Goal: Task Accomplishment & Management: Use online tool/utility

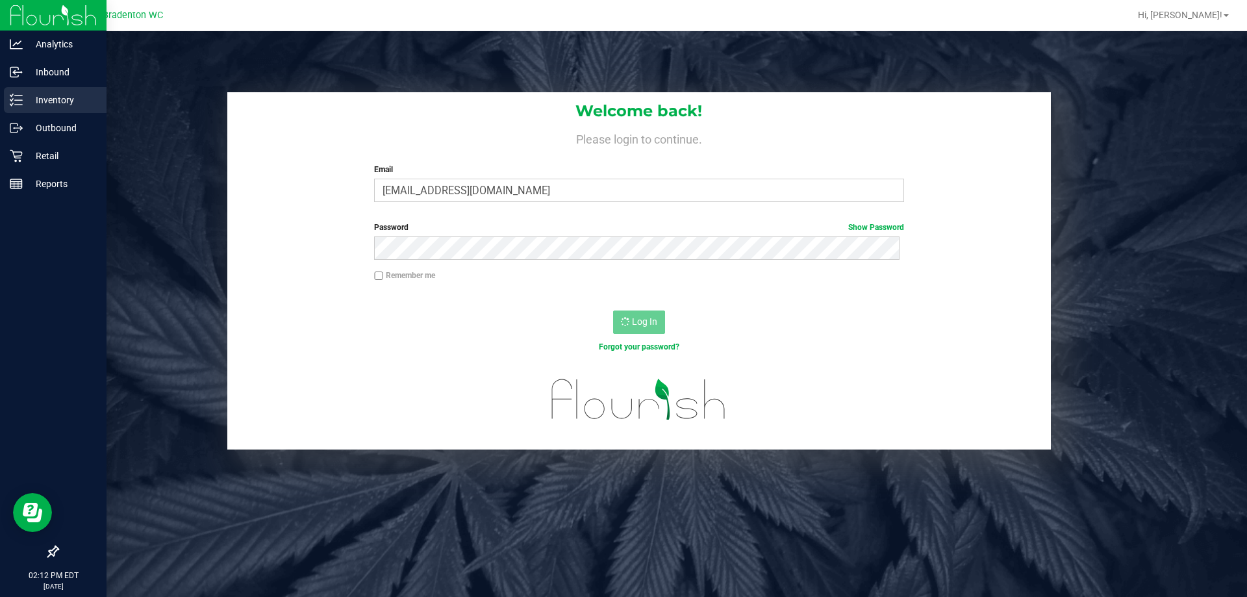
click at [25, 96] on p "Inventory" at bounding box center [62, 100] width 78 height 16
click at [22, 141] on link "Outbound" at bounding box center [53, 129] width 107 height 28
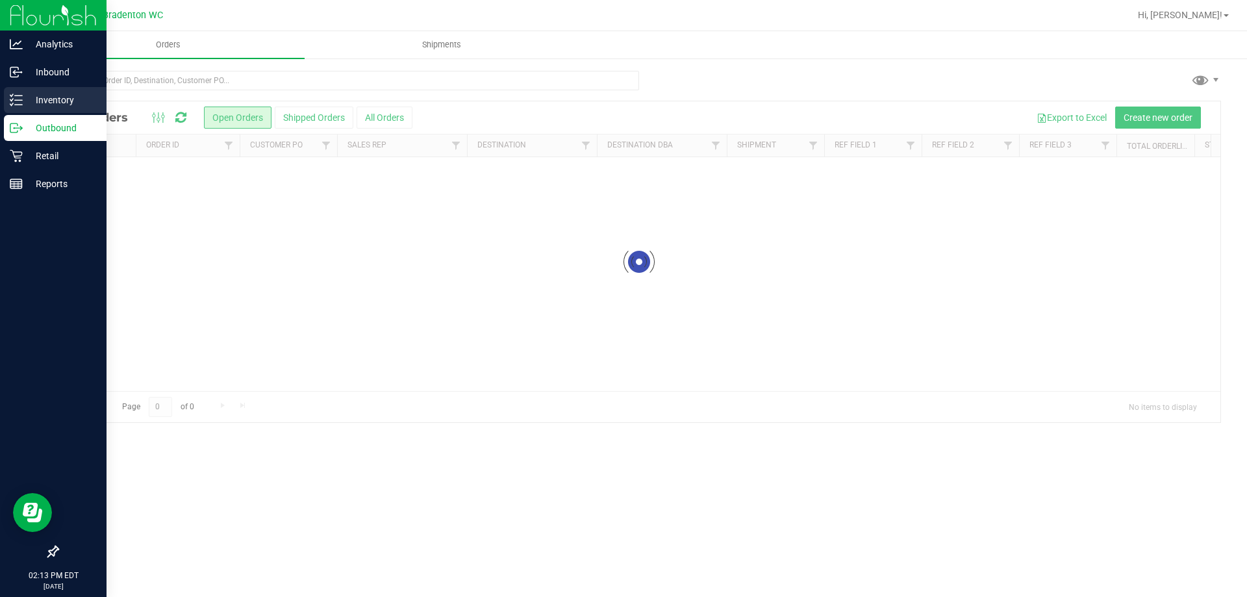
click at [21, 103] on icon at bounding box center [16, 100] width 13 height 13
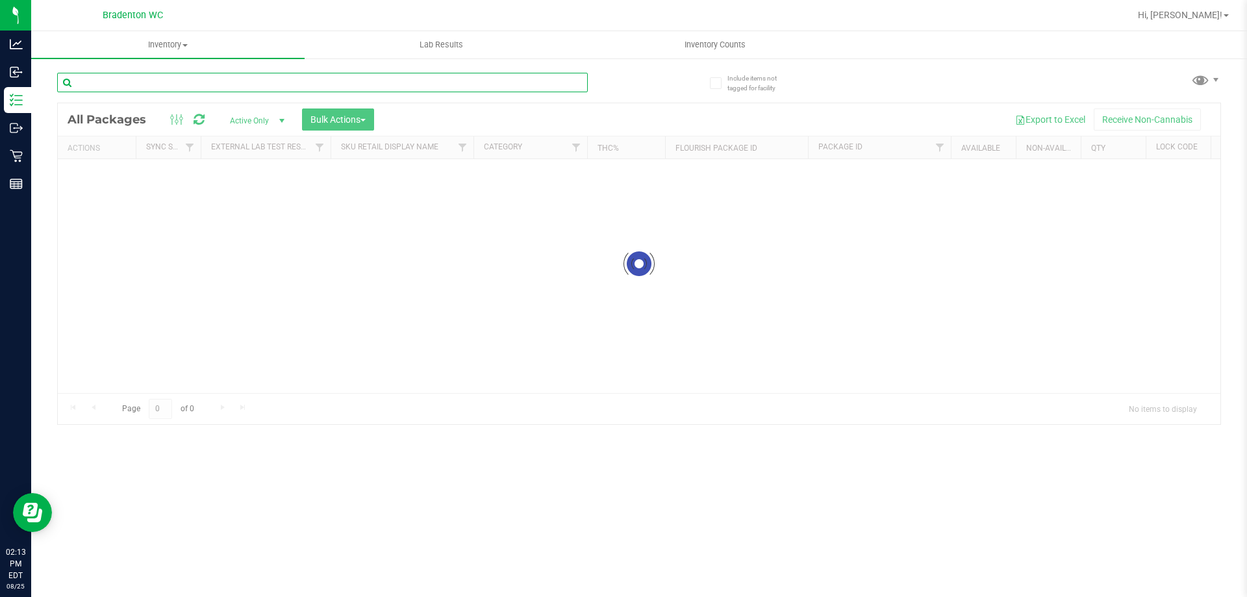
click at [157, 83] on div "Inventory All packages All inventory Waste log Create inventory Lab Results Inv…" at bounding box center [639, 314] width 1216 height 566
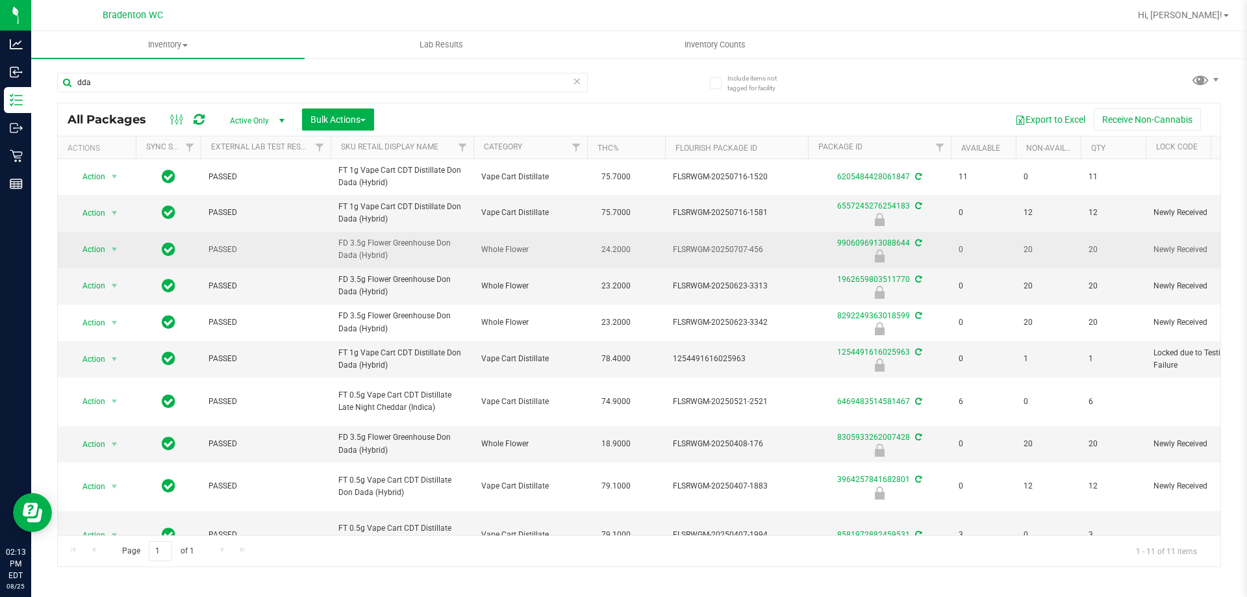
click at [389, 262] on span "FD 3.5g Flower Greenhouse Don Dada (Hybrid)" at bounding box center [401, 249] width 127 height 25
copy tr "FD 3.5g Flower Greenhouse Don Dada (Hybrid)"
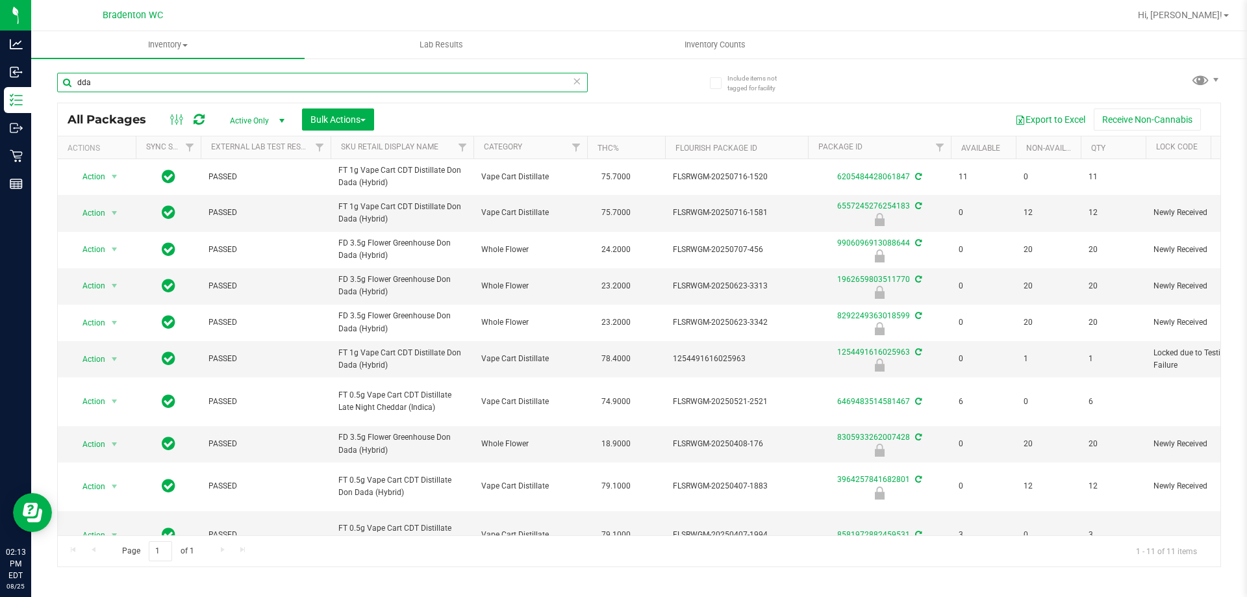
click at [305, 83] on input "dda" at bounding box center [322, 82] width 531 height 19
paste input "FD 3.5g Flower Greenhouse Don Dada (Hybrid)"
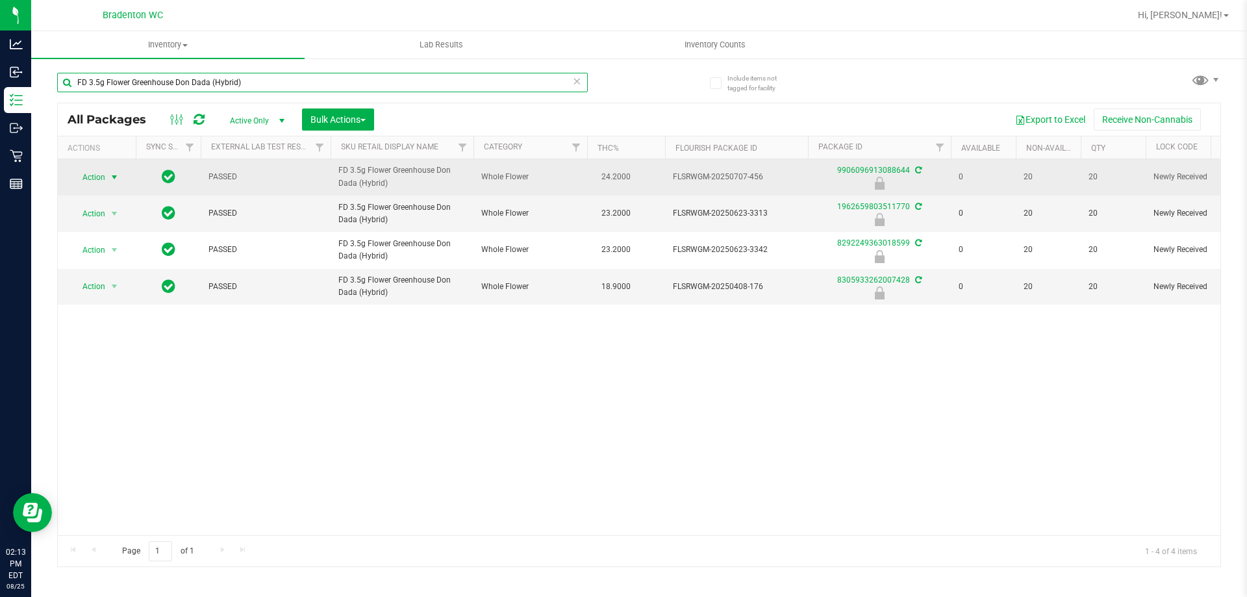
type input "FD 3.5g Flower Greenhouse Don Dada (Hybrid)"
click at [113, 178] on span "select" at bounding box center [114, 177] width 10 height 10
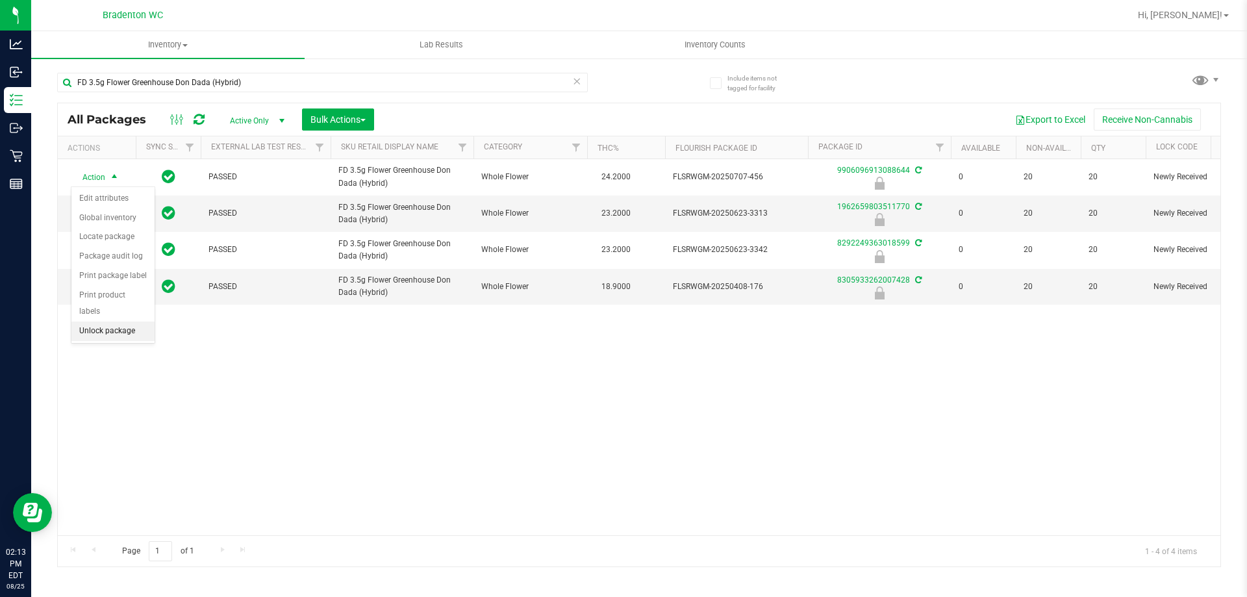
click at [116, 322] on li "Unlock package" at bounding box center [112, 331] width 83 height 19
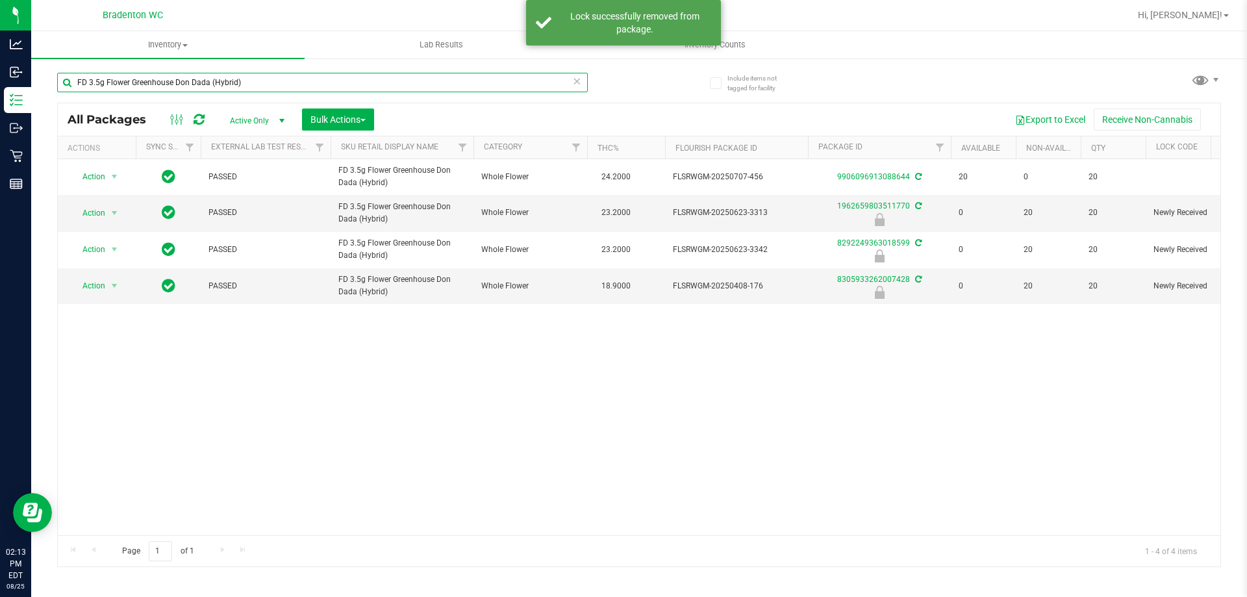
click at [259, 84] on input "FD 3.5g Flower Greenhouse Don Dada (Hybrid)" at bounding box center [322, 82] width 531 height 19
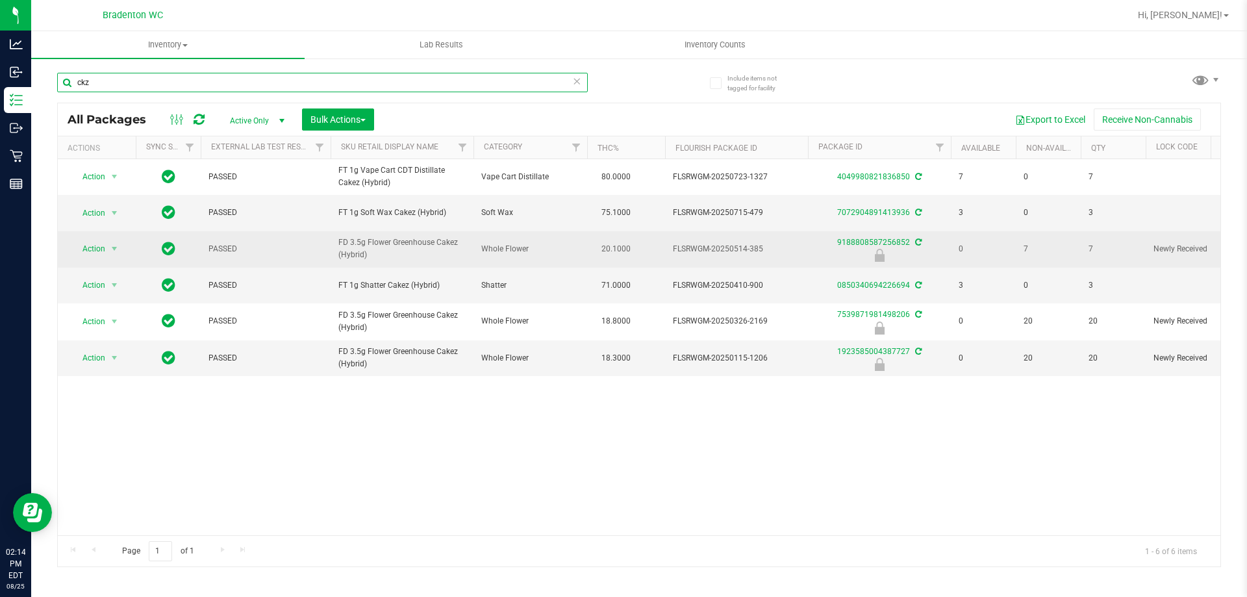
type input "ckz"
